Goal: Check status: Check status

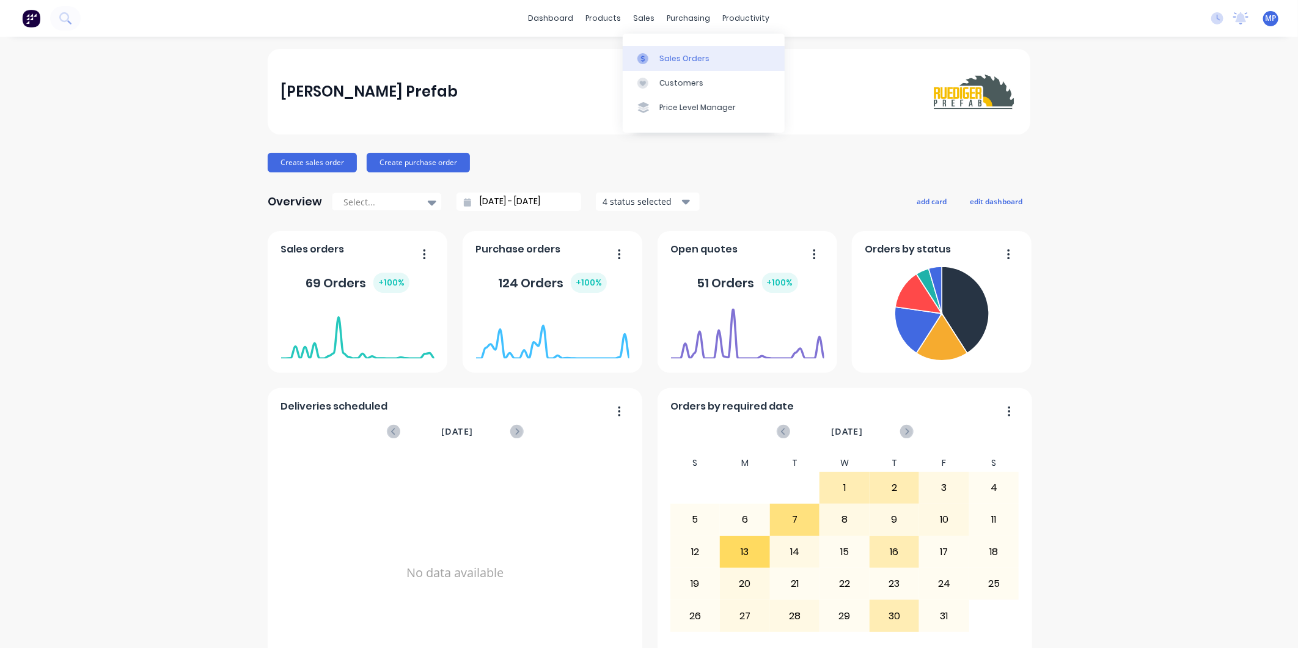
click at [653, 53] on div at bounding box center [646, 58] width 18 height 11
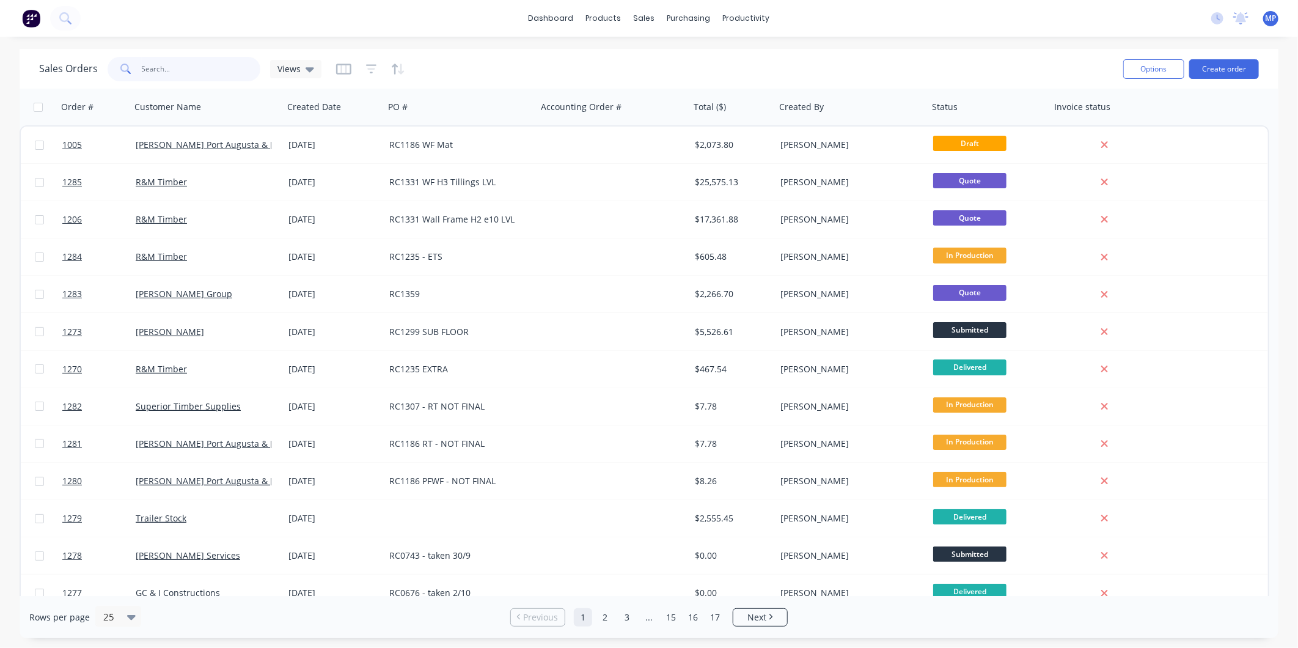
click at [189, 70] on input "text" at bounding box center [201, 69] width 119 height 24
type input "r"
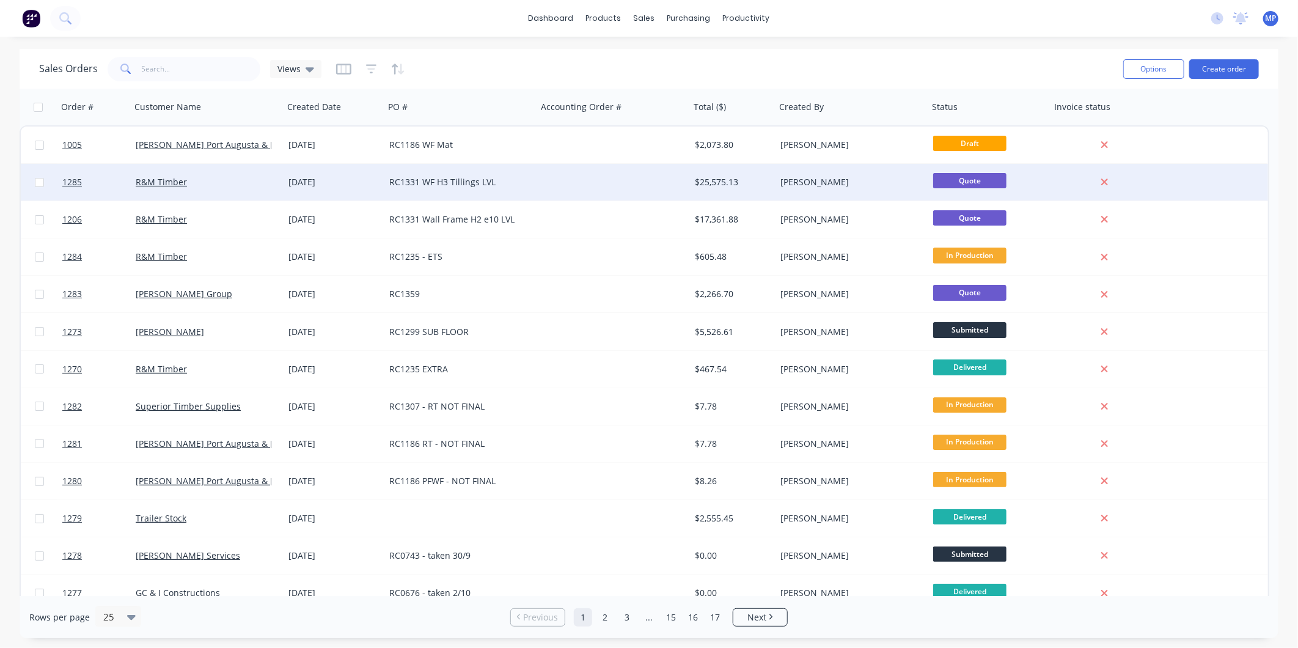
click at [496, 182] on div "RC1331 WF H3 Tillings LVL" at bounding box center [457, 182] width 136 height 12
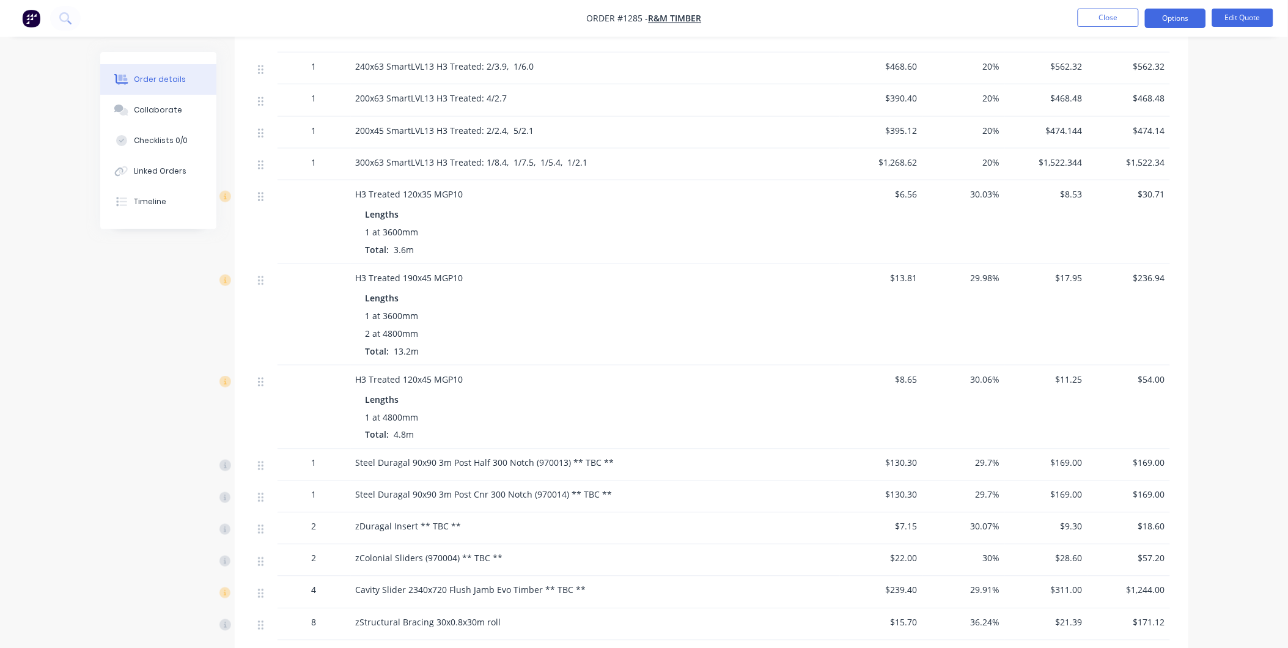
scroll to position [695, 0]
